Goal: Task Accomplishment & Management: Complete application form

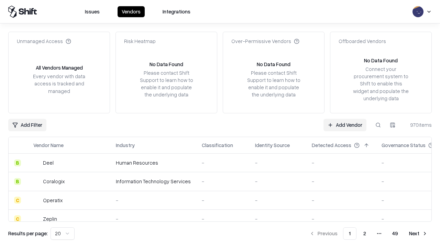
click at [345, 124] on link "Add Vendor" at bounding box center [344, 125] width 43 height 12
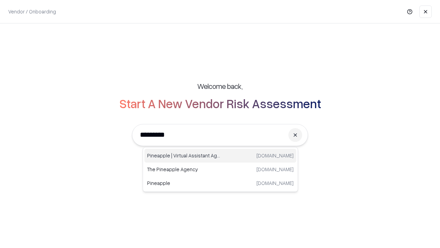
click at [220, 155] on div "Pineapple | Virtual Assistant Agency trypineapple.com" at bounding box center [220, 156] width 152 height 14
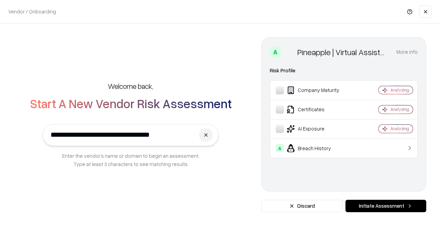
type input "**********"
click at [386, 206] on button "Initiate Assessment" at bounding box center [385, 205] width 81 height 12
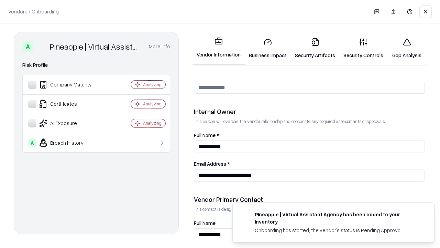
scroll to position [356, 0]
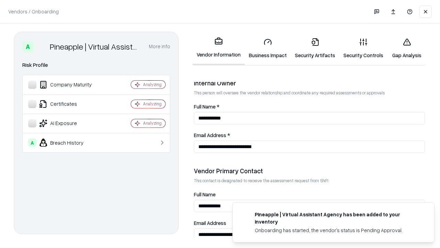
click at [268, 48] on link "Business Impact" at bounding box center [268, 48] width 46 height 32
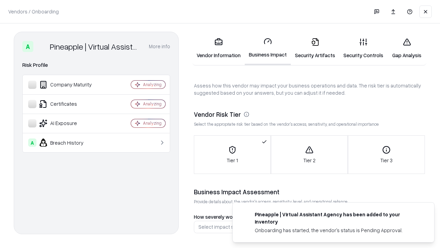
click at [315, 48] on link "Security Artifacts" at bounding box center [315, 48] width 48 height 32
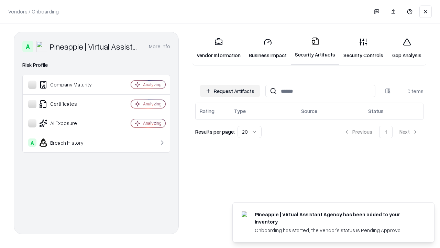
click at [230, 91] on button "Request Artifacts" at bounding box center [230, 91] width 60 height 12
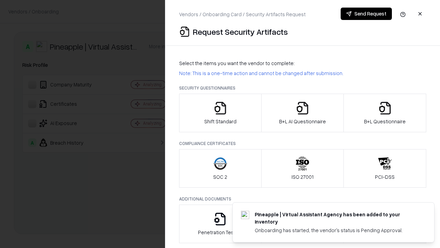
click at [220, 113] on icon "button" at bounding box center [220, 108] width 14 height 14
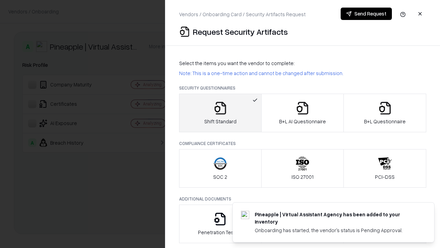
click at [366, 14] on button "Send Request" at bounding box center [366, 14] width 51 height 12
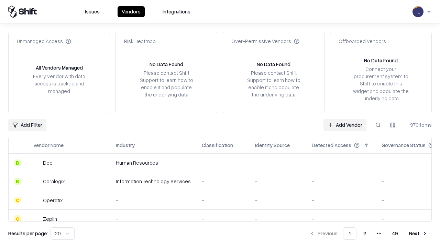
click at [378, 124] on button at bounding box center [378, 125] width 12 height 12
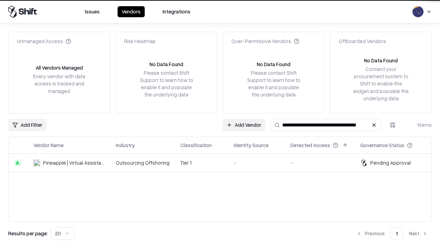
type input "**********"
click at [224, 162] on td "Tier 1" at bounding box center [201, 162] width 53 height 19
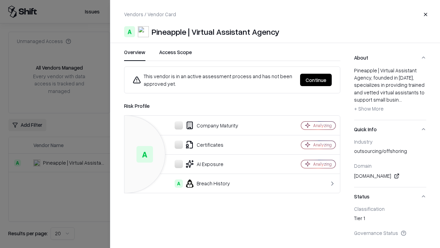
click at [316, 80] on button "Continue" at bounding box center [316, 80] width 32 height 12
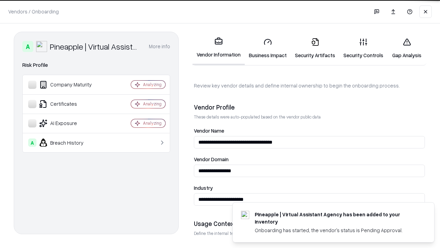
click at [315, 48] on link "Security Artifacts" at bounding box center [315, 48] width 48 height 32
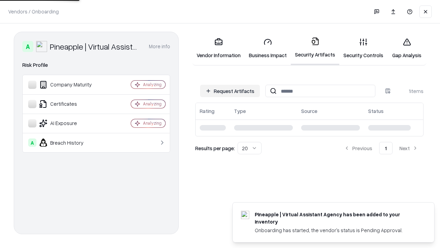
click at [407, 48] on link "Gap Analysis" at bounding box center [406, 48] width 39 height 32
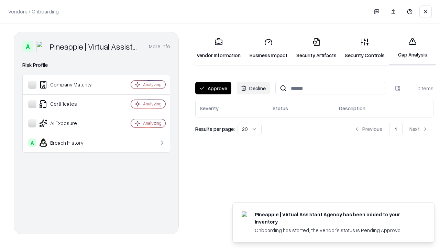
click at [213, 88] on button "Approve" at bounding box center [213, 88] width 36 height 12
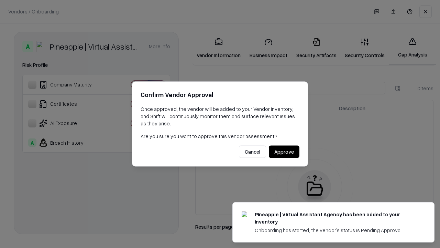
click at [284, 151] on button "Approve" at bounding box center [284, 151] width 31 height 12
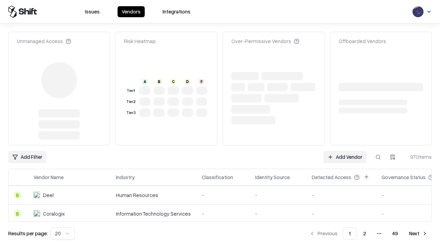
type input "**********"
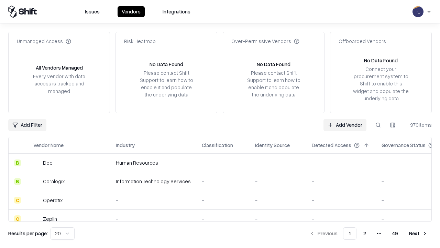
click at [345, 124] on link "Add Vendor" at bounding box center [344, 125] width 43 height 12
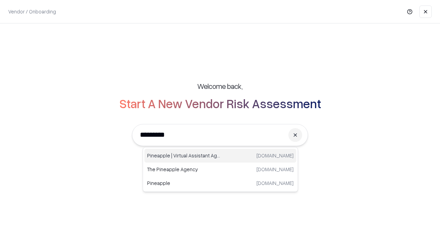
click at [220, 155] on div "Pineapple | Virtual Assistant Agency trypineapple.com" at bounding box center [220, 156] width 152 height 14
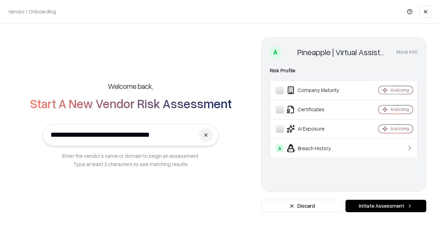
type input "**********"
click at [386, 206] on button "Initiate Assessment" at bounding box center [385, 205] width 81 height 12
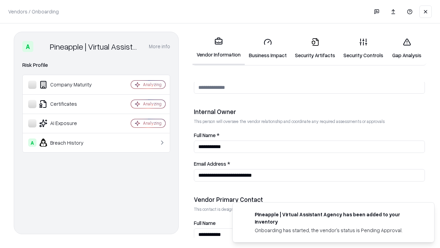
scroll to position [356, 0]
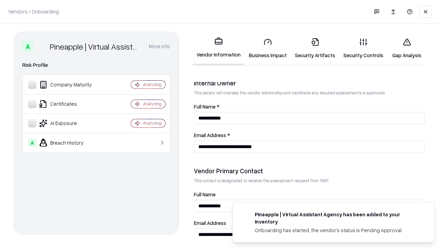
click at [407, 48] on link "Gap Analysis" at bounding box center [406, 48] width 39 height 32
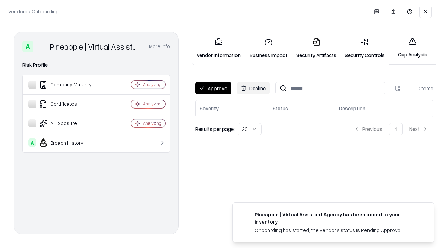
click at [213, 88] on button "Approve" at bounding box center [213, 88] width 36 height 12
